Goal: Transaction & Acquisition: Purchase product/service

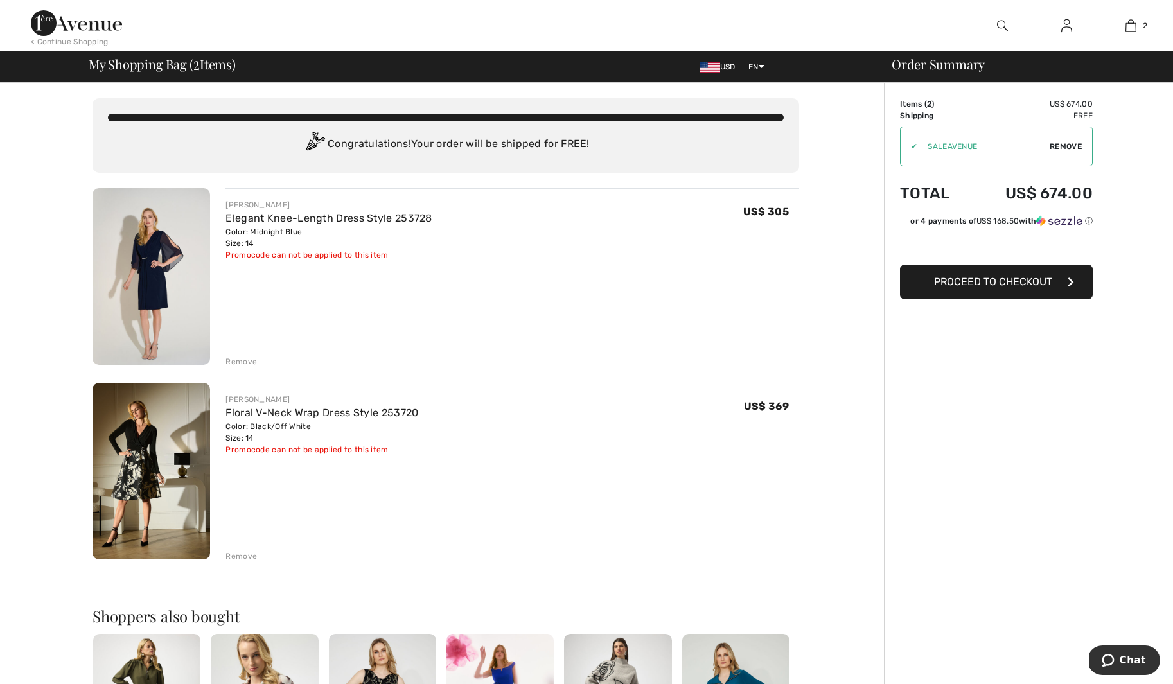
click at [145, 471] on img at bounding box center [151, 471] width 118 height 177
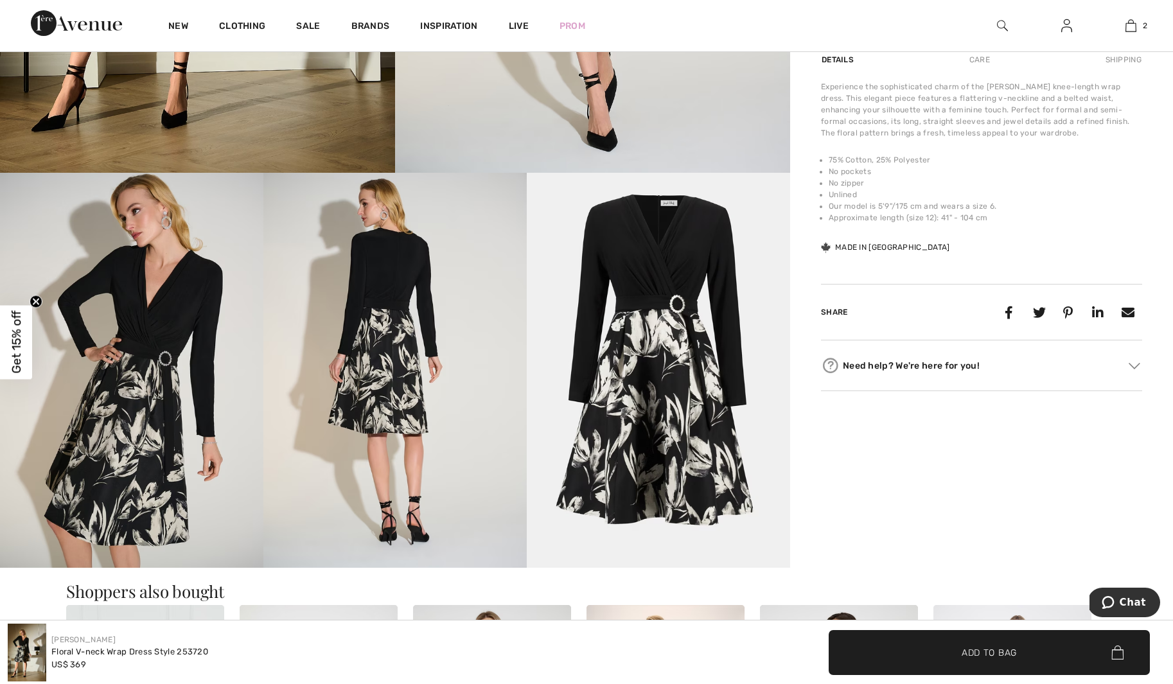
scroll to position [582, 0]
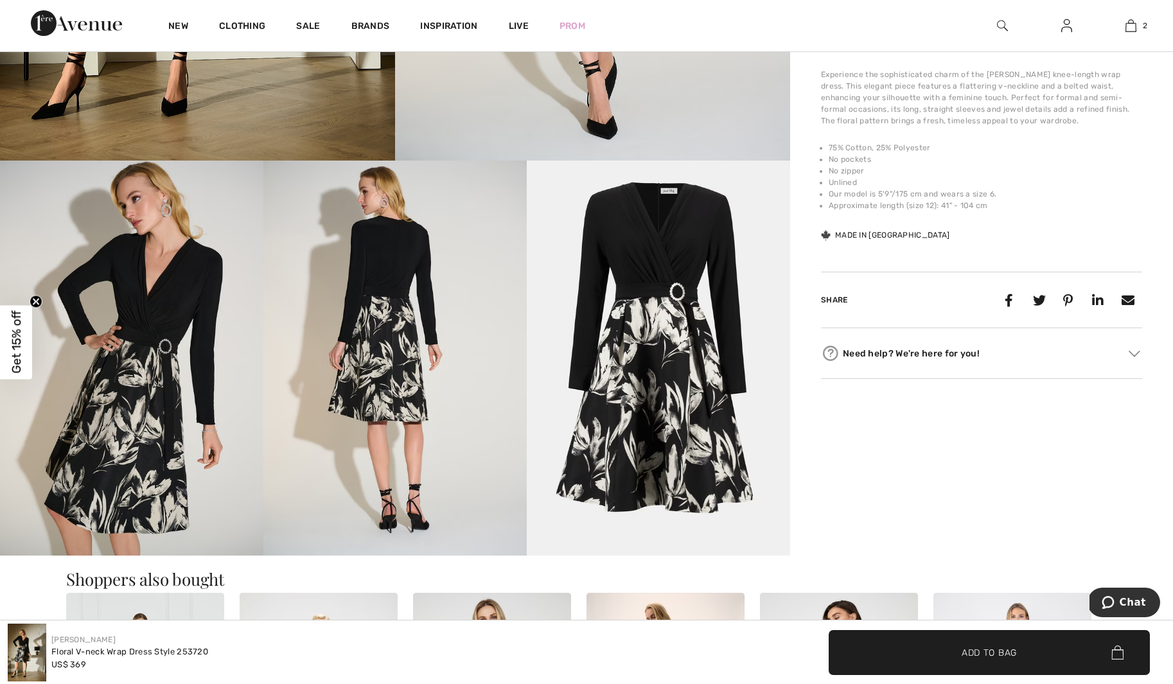
click at [677, 297] on img at bounding box center [658, 358] width 263 height 395
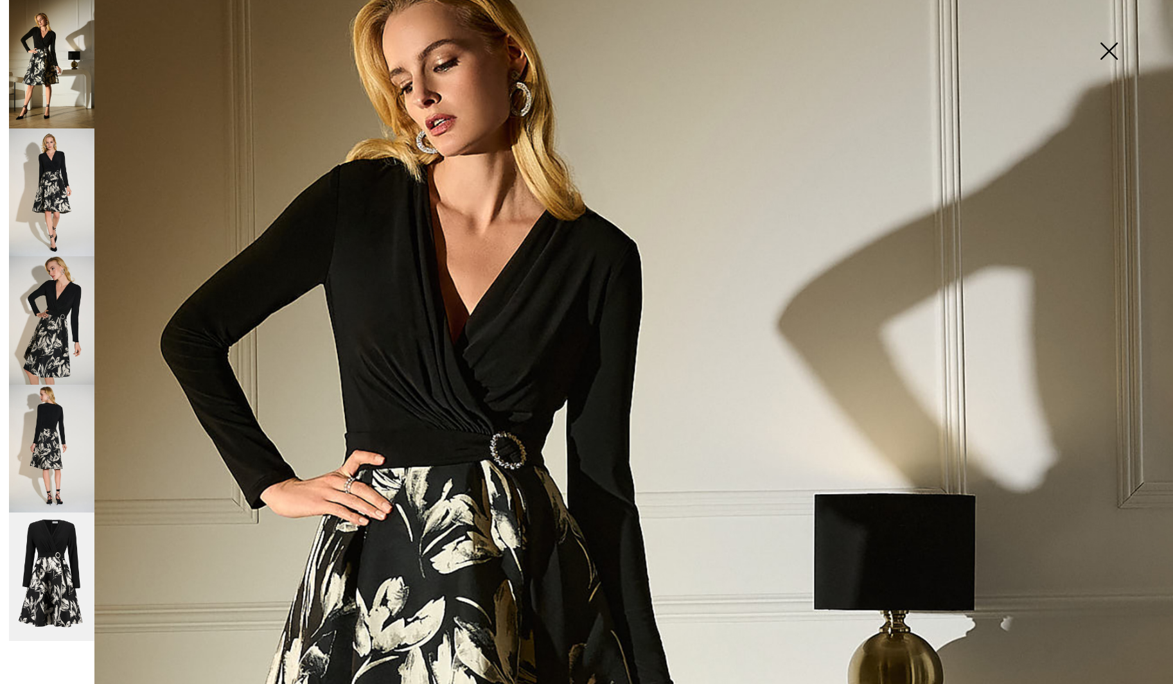
scroll to position [211, 0]
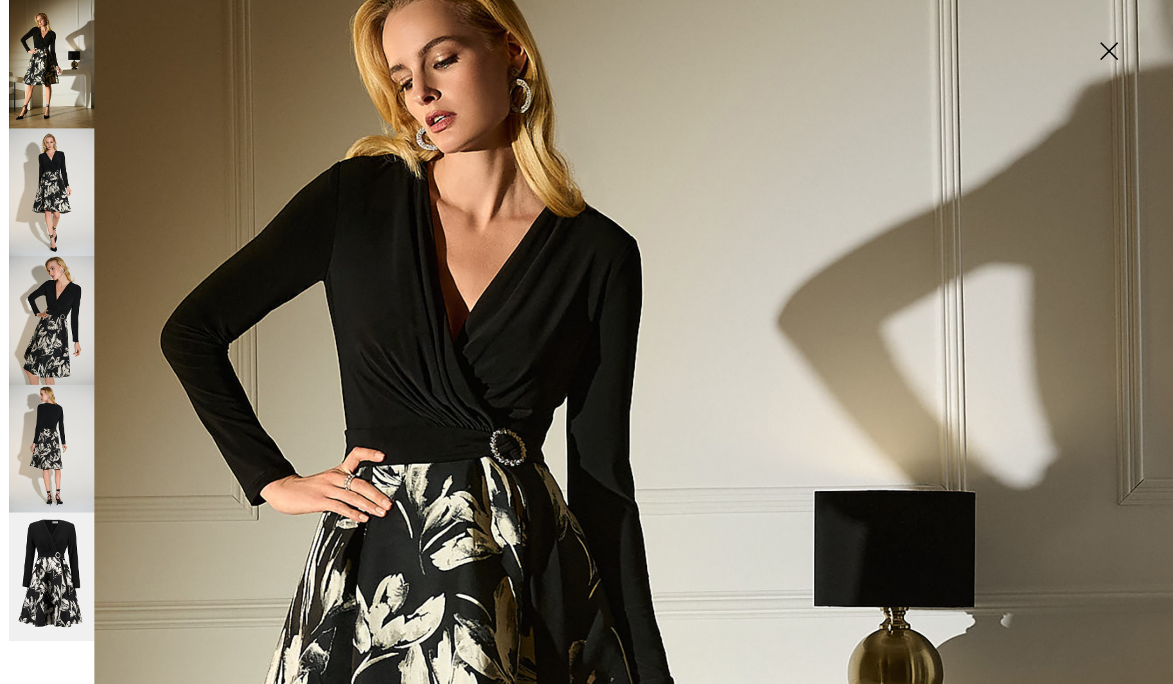
click at [503, 453] on img at bounding box center [586, 668] width 1173 height 1758
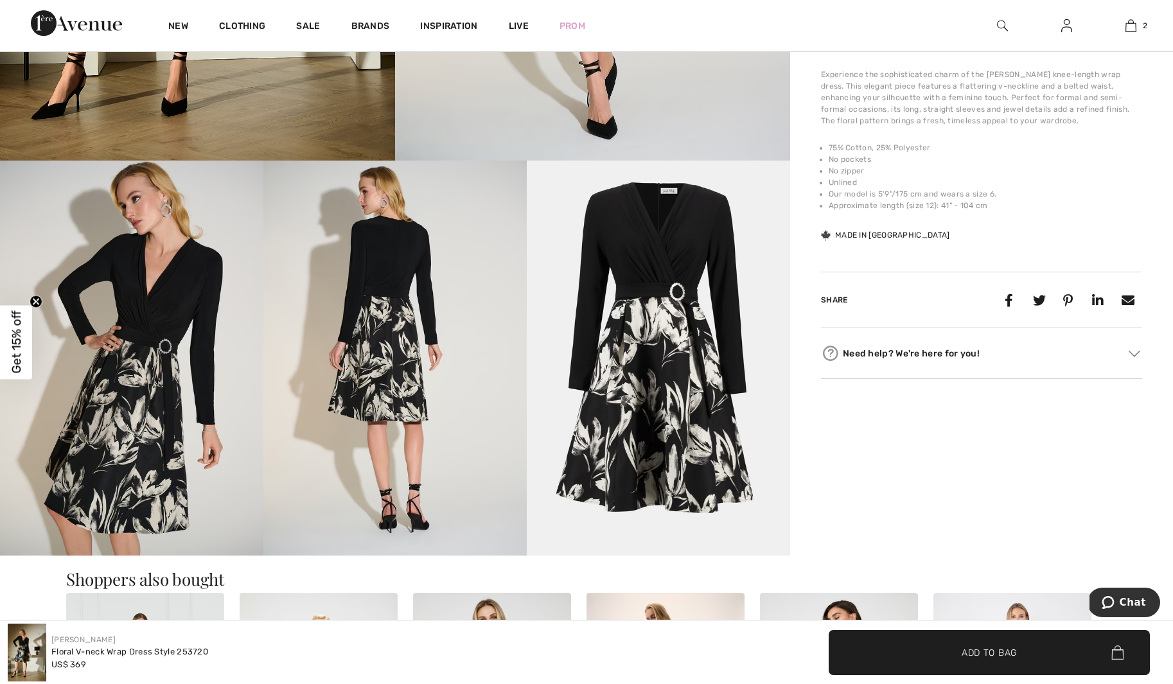
click at [679, 292] on img at bounding box center [658, 358] width 263 height 395
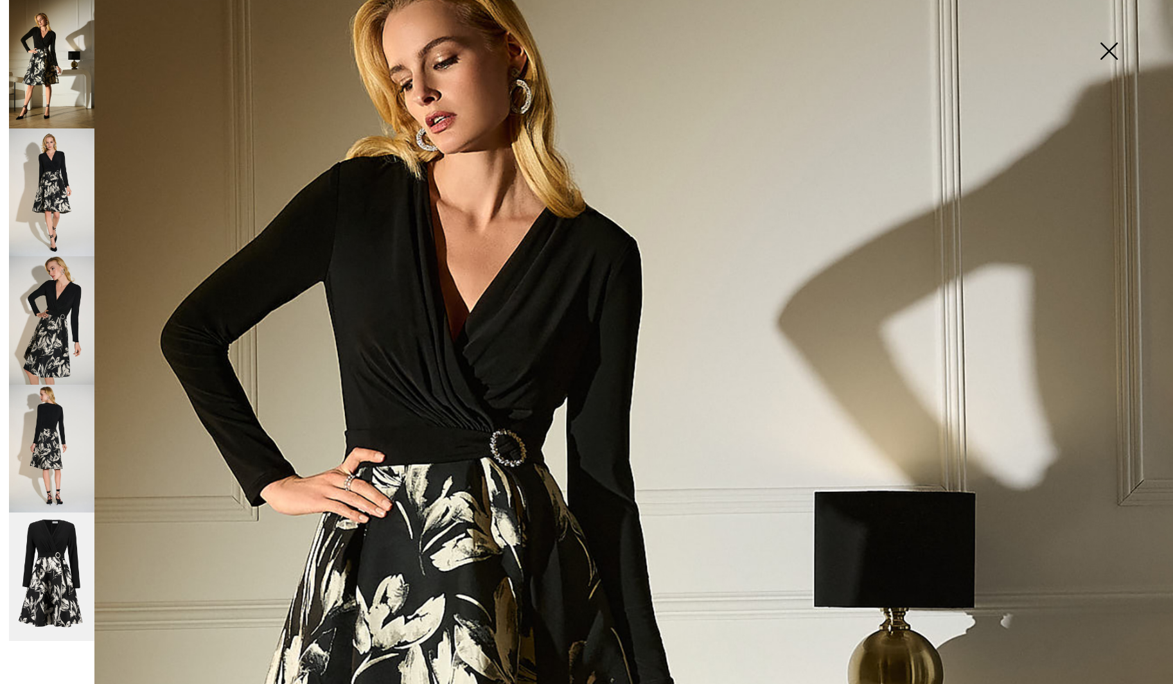
scroll to position [0, 0]
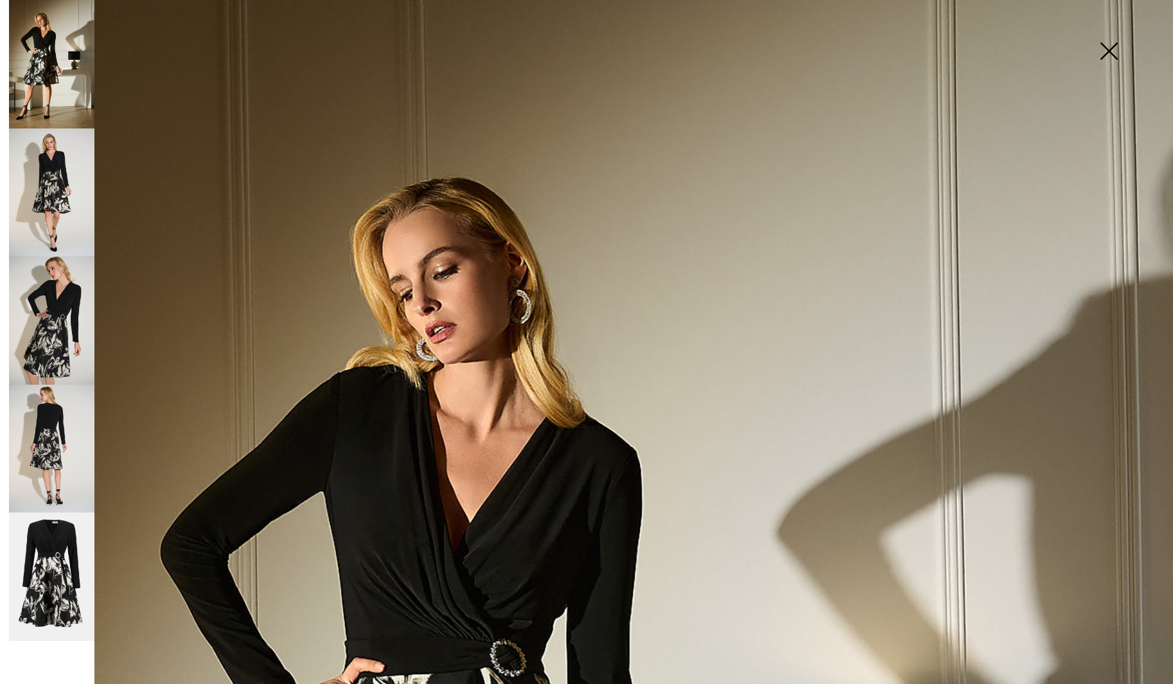
click at [1106, 47] on img at bounding box center [1108, 52] width 64 height 66
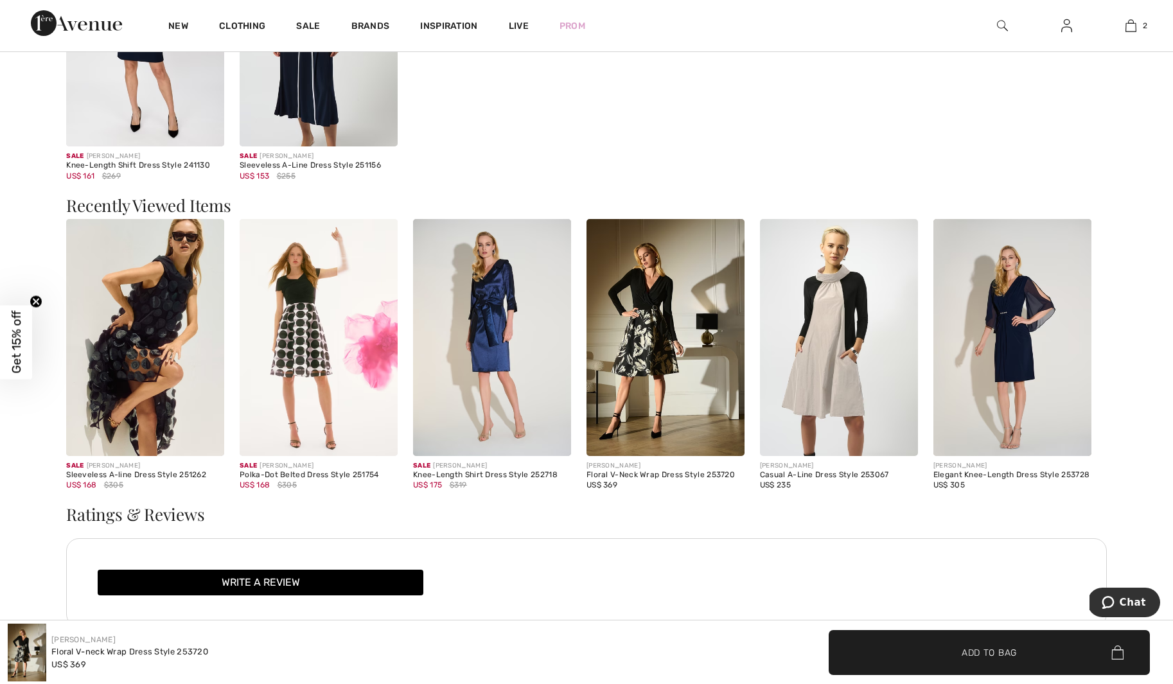
scroll to position [1596, 0]
